Goal: Task Accomplishment & Management: Use online tool/utility

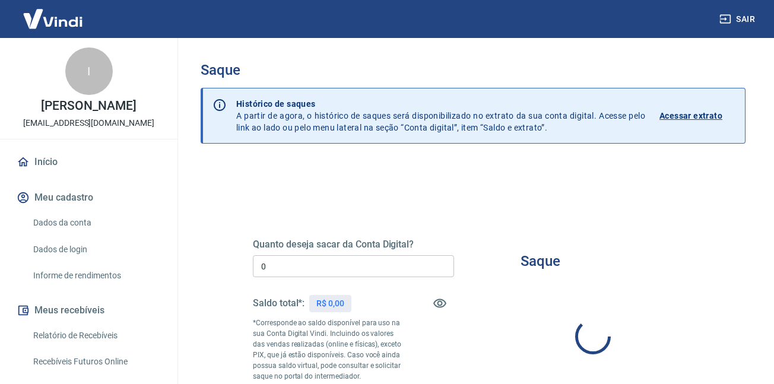
type input "R$ 0,00"
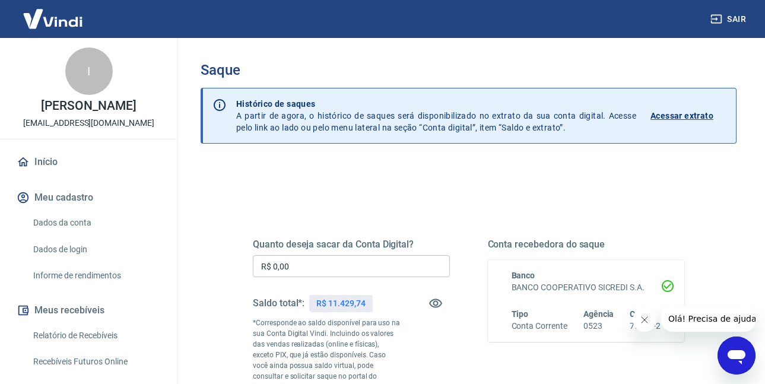
scroll to position [59, 0]
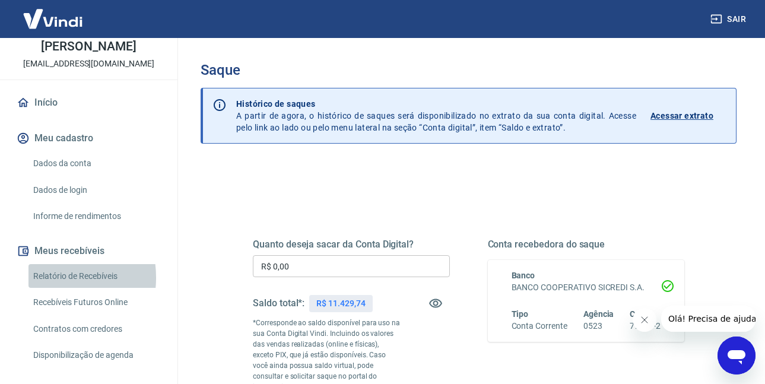
click at [43, 289] on link "Relatório de Recebíveis" at bounding box center [96, 276] width 135 height 24
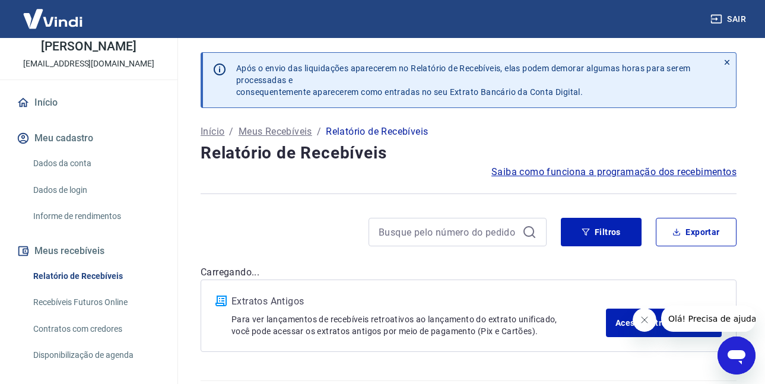
scroll to position [33, 0]
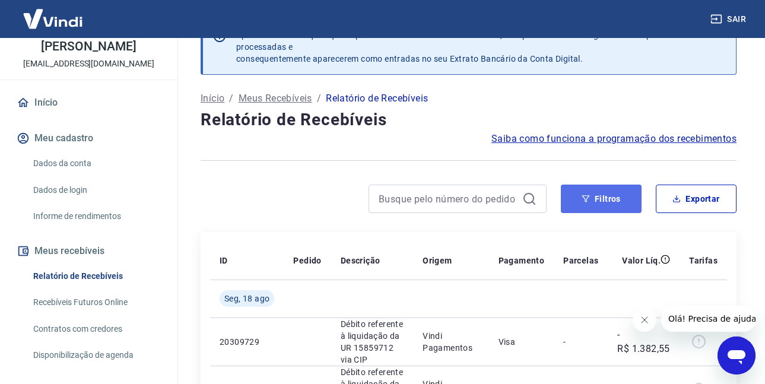
click at [598, 209] on button "Filtros" at bounding box center [601, 199] width 81 height 29
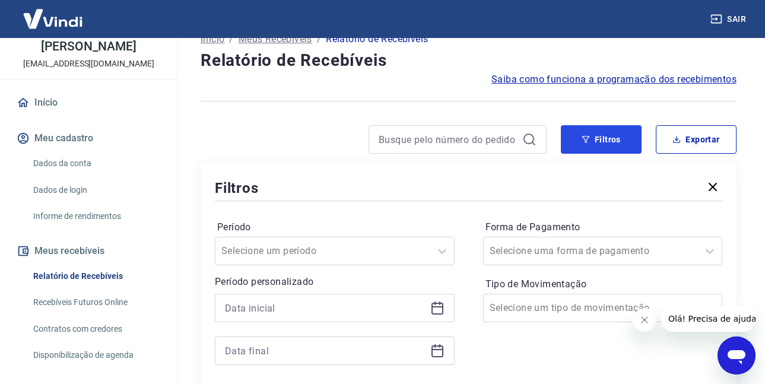
scroll to position [271, 0]
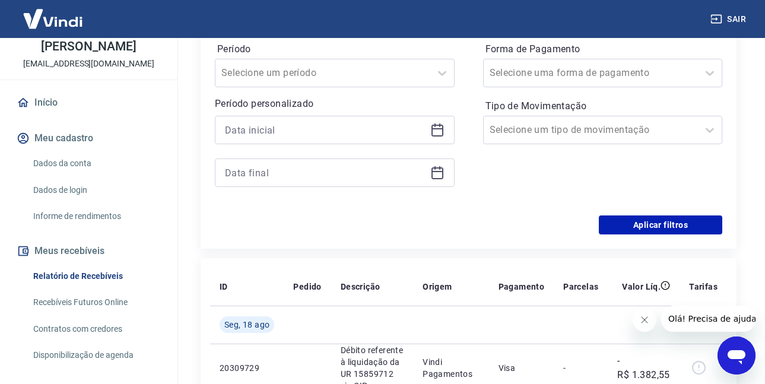
click at [435, 129] on icon at bounding box center [438, 128] width 12 height 1
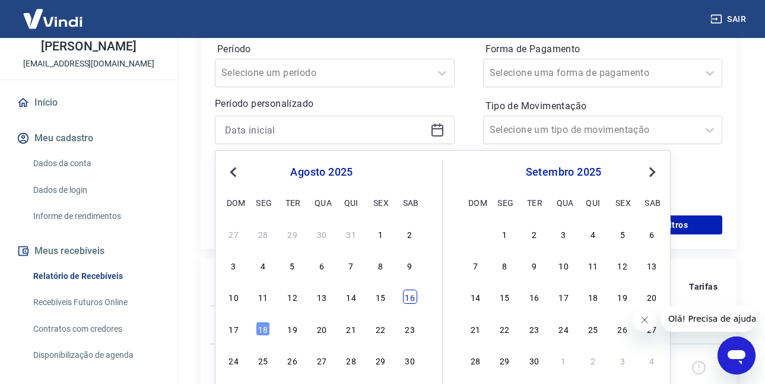
click at [409, 302] on div "16" at bounding box center [410, 297] width 14 height 14
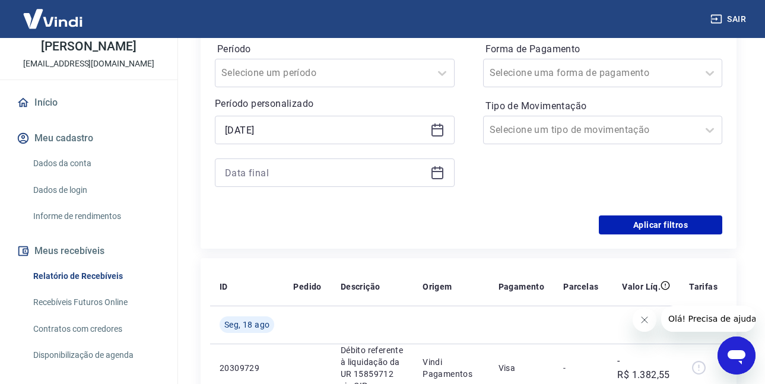
type input "[DATE]"
click at [439, 176] on icon at bounding box center [438, 173] width 14 height 14
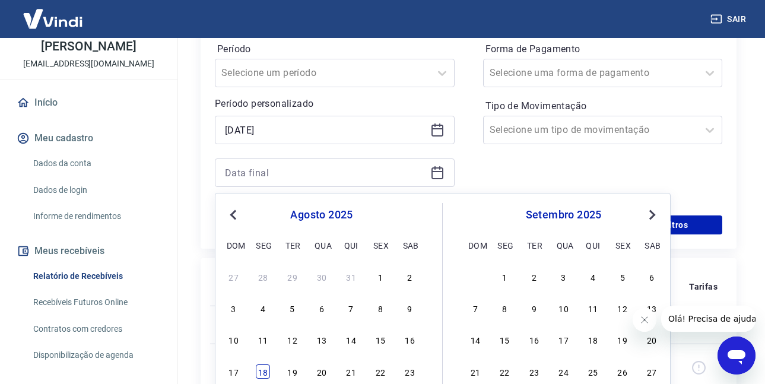
click at [258, 371] on div "18" at bounding box center [263, 372] width 14 height 14
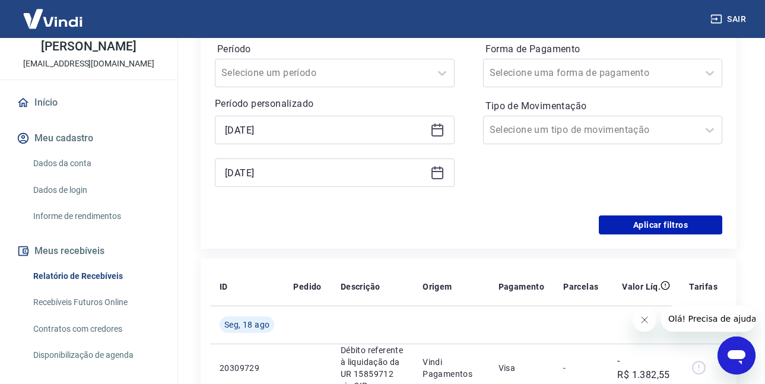
type input "[DATE]"
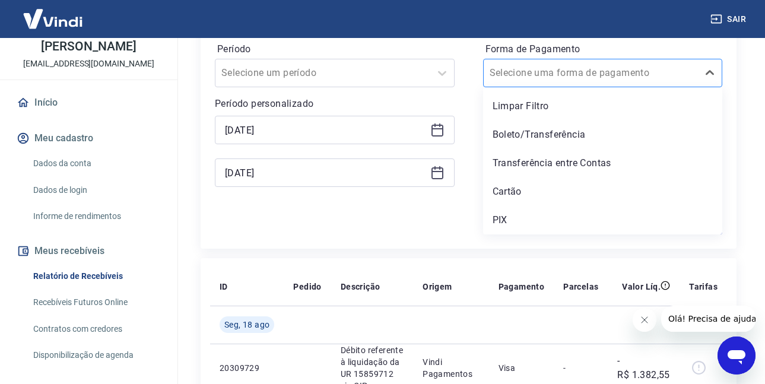
click at [615, 79] on div at bounding box center [591, 73] width 203 height 17
click at [551, 184] on div "Cartão" at bounding box center [603, 192] width 240 height 24
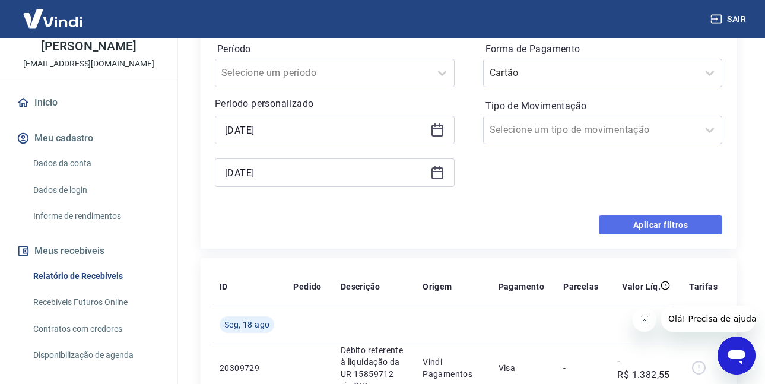
click at [655, 224] on button "Aplicar filtros" at bounding box center [661, 225] width 124 height 19
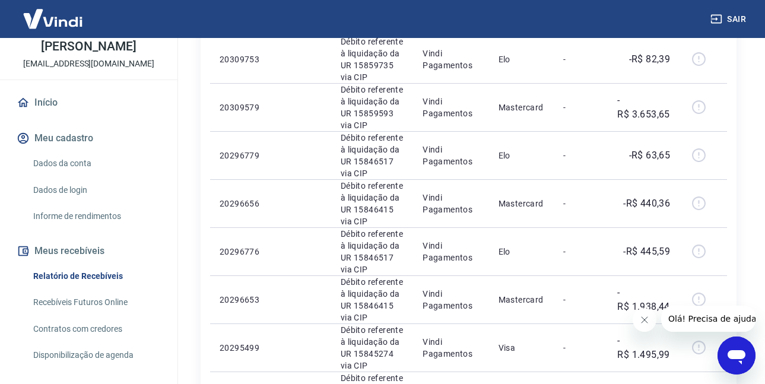
scroll to position [152, 0]
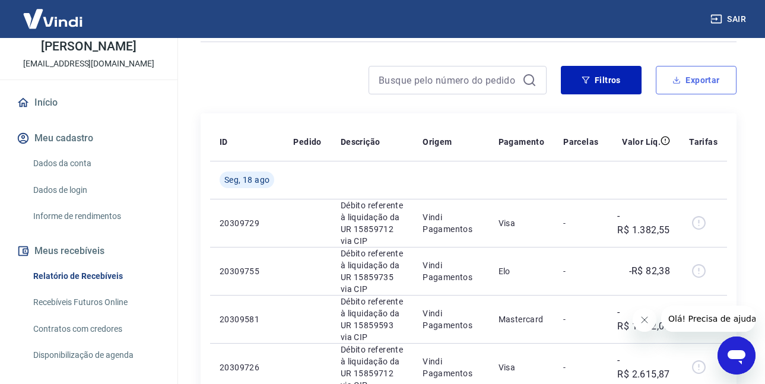
click at [682, 79] on button "Exportar" at bounding box center [696, 80] width 81 height 29
type input "[DATE]"
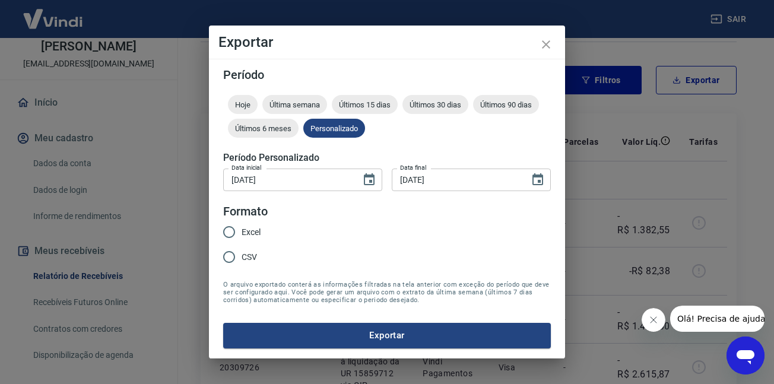
click at [245, 254] on span "CSV" at bounding box center [249, 257] width 15 height 12
click at [242, 254] on input "CSV" at bounding box center [229, 257] width 25 height 25
radio input "true"
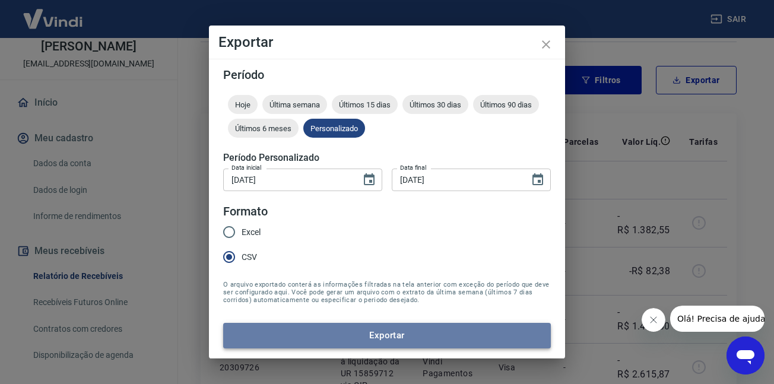
click at [270, 331] on button "Exportar" at bounding box center [387, 335] width 328 height 25
